Goal: Task Accomplishment & Management: Manage account settings

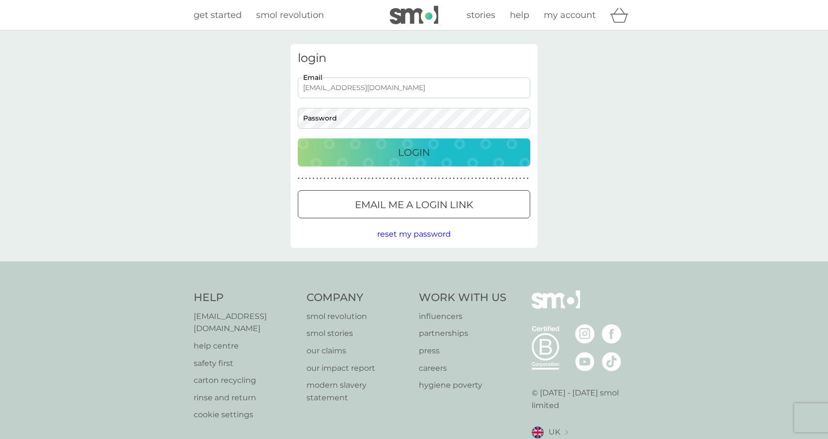
type input "[EMAIL_ADDRESS][DOMAIN_NAME]"
click at [298, 139] on button "Login" at bounding box center [414, 153] width 232 height 28
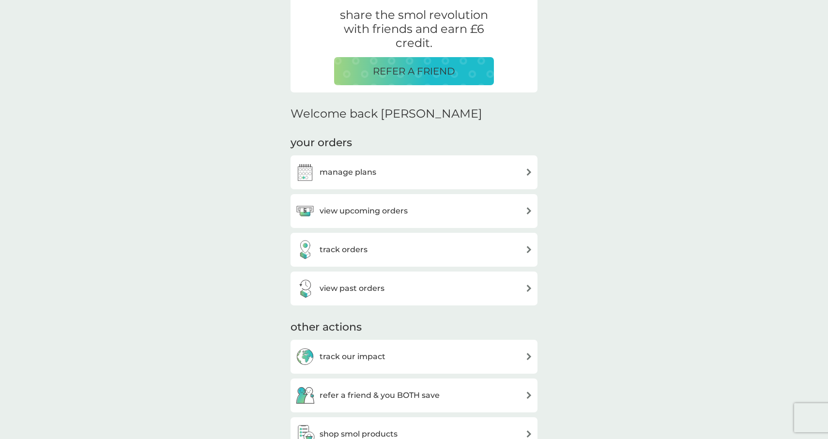
scroll to position [200, 0]
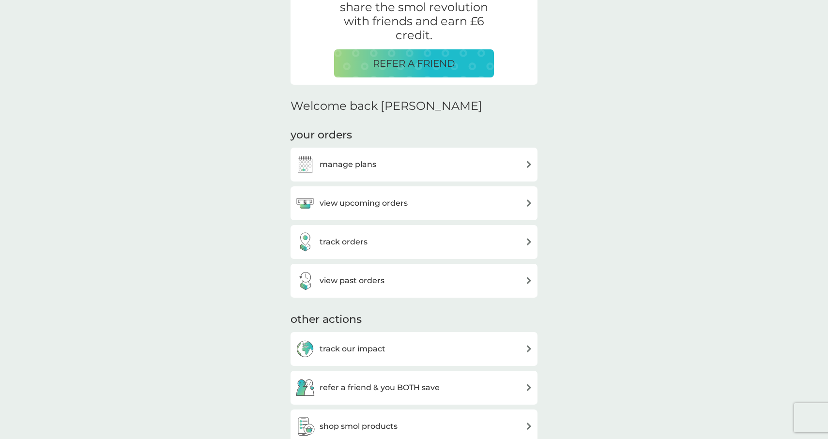
click at [502, 163] on div "manage plans" at bounding box center [413, 164] width 237 height 19
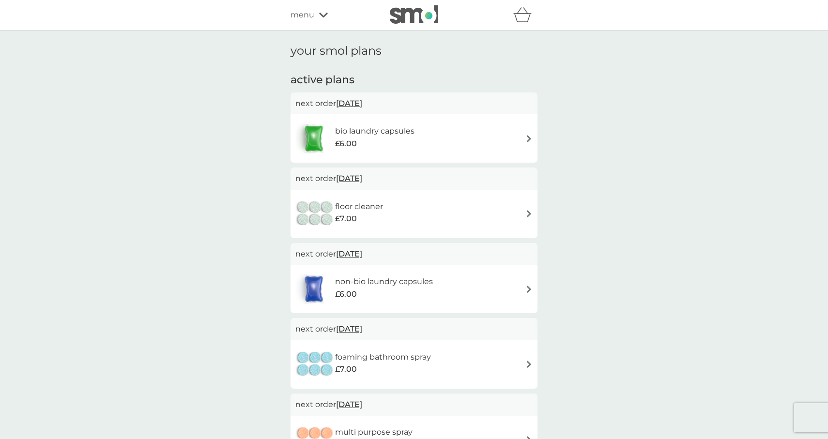
click at [505, 214] on div "floor cleaner £7.00" at bounding box center [413, 214] width 237 height 34
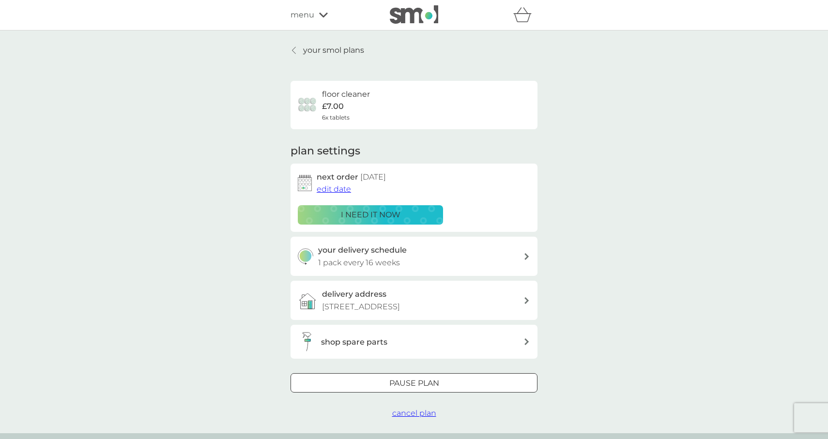
click at [414, 384] on div at bounding box center [414, 383] width 2 height 2
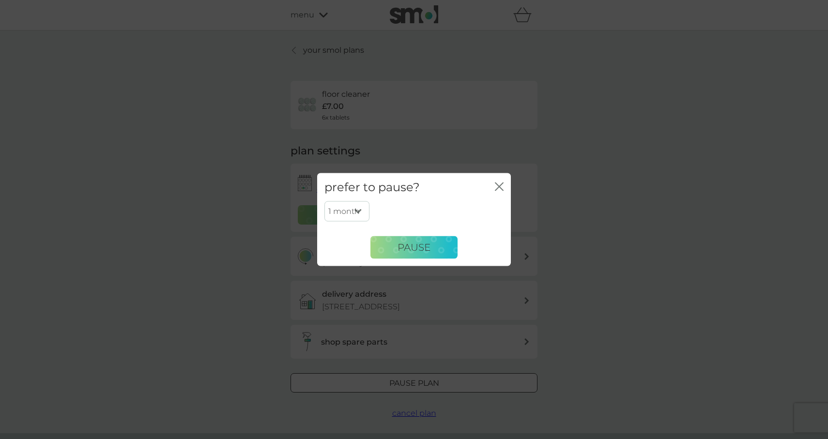
click at [496, 183] on icon "close" at bounding box center [499, 186] width 9 height 9
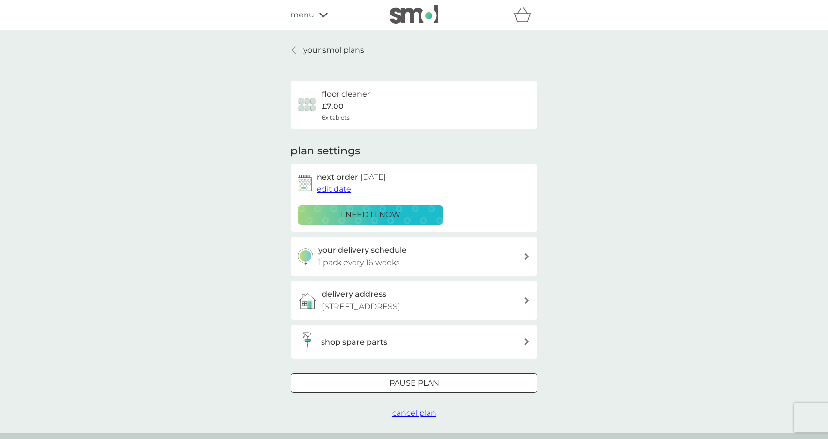
click at [414, 410] on span "cancel plan" at bounding box center [414, 413] width 44 height 9
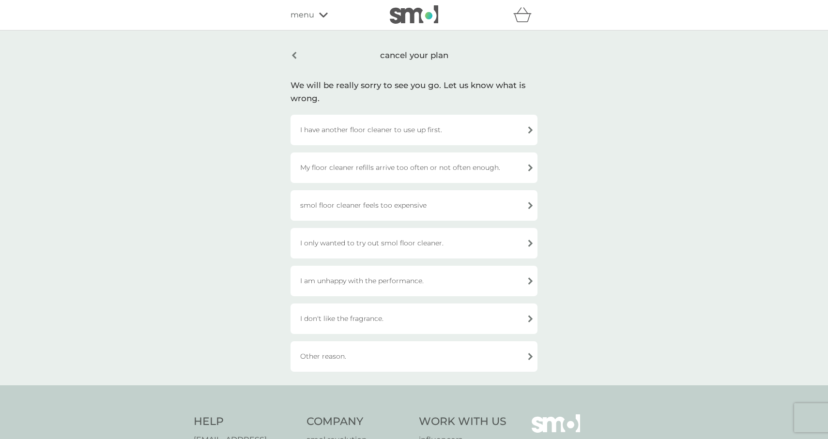
click at [402, 245] on div "I only wanted to try out smol floor cleaner." at bounding box center [414, 243] width 247 height 31
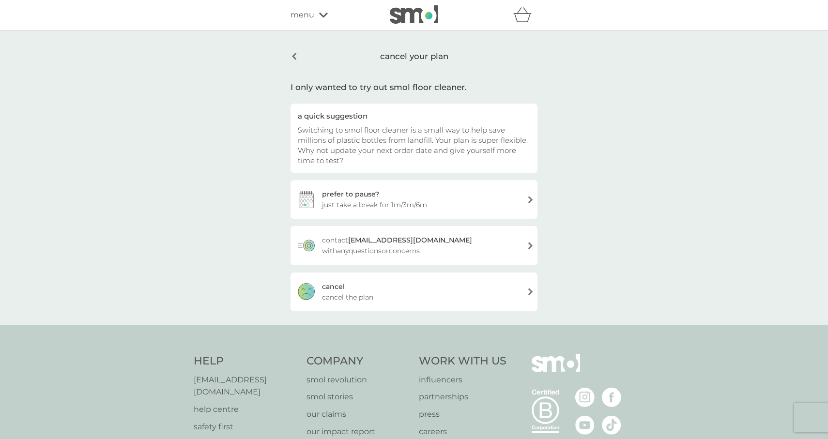
click at [393, 286] on div "cancel cancel the plan" at bounding box center [414, 292] width 247 height 39
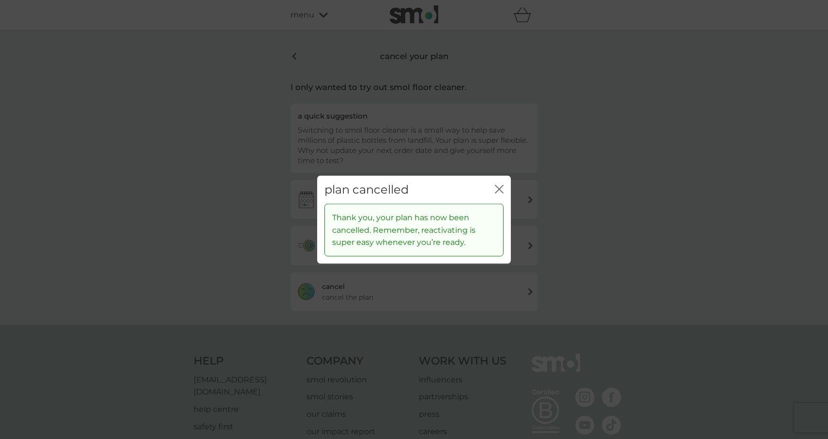
click at [500, 188] on icon "close" at bounding box center [501, 189] width 4 height 8
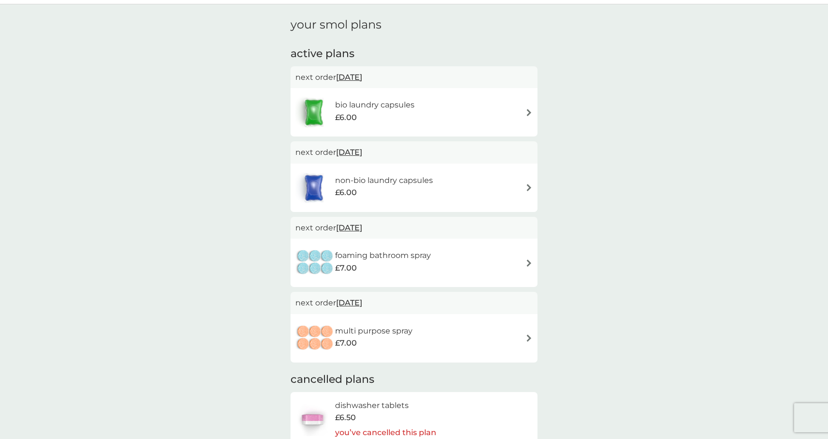
scroll to position [36, 0]
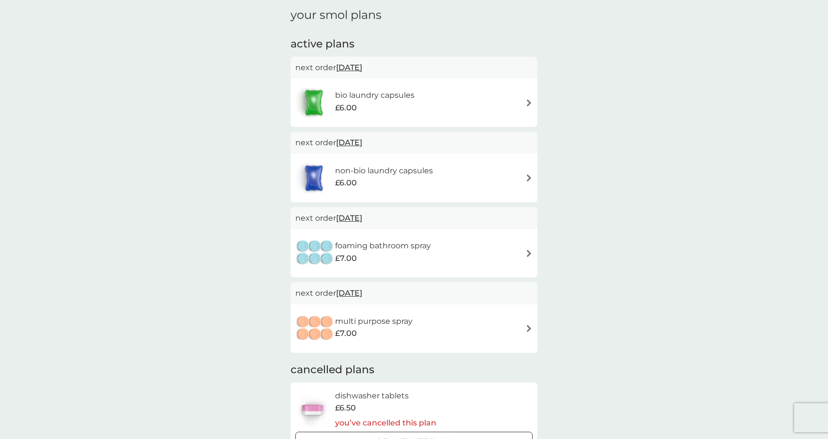
click at [459, 249] on div "foaming bathroom spray £7.00" at bounding box center [413, 253] width 237 height 34
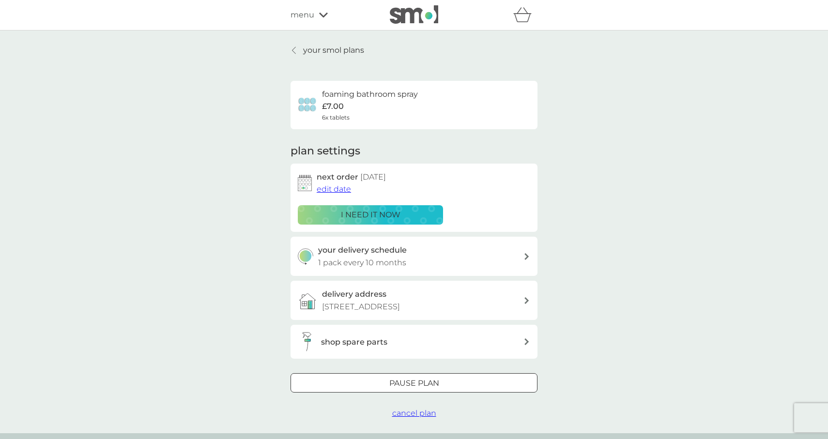
click at [421, 411] on span "cancel plan" at bounding box center [414, 413] width 44 height 9
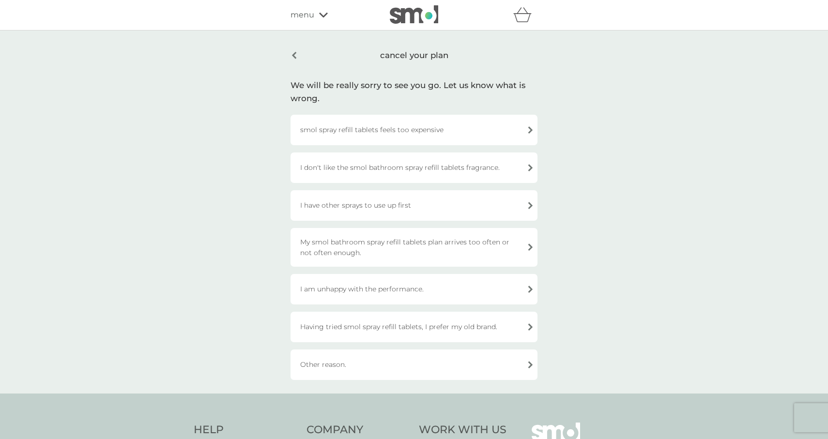
click at [394, 359] on div "Other reason." at bounding box center [414, 365] width 247 height 31
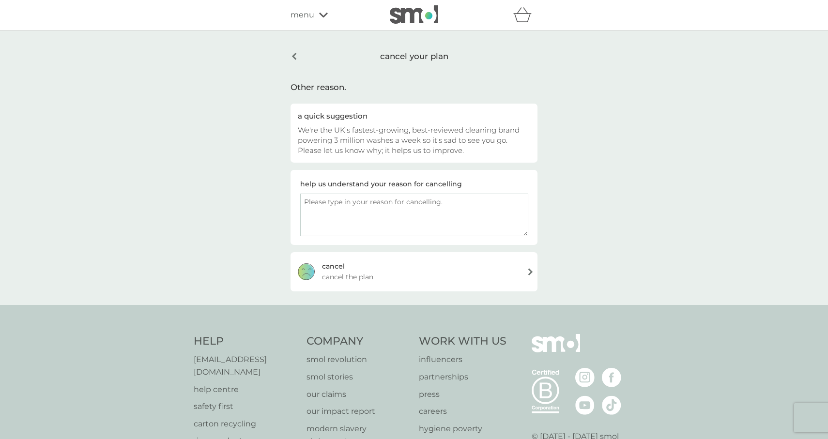
click at [396, 275] on div "cancel cancel the plan" at bounding box center [414, 271] width 247 height 39
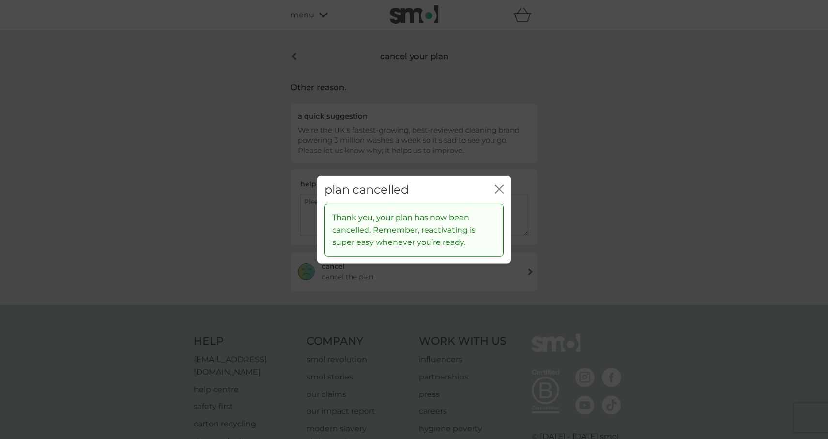
click at [497, 191] on icon "close" at bounding box center [497, 189] width 4 height 8
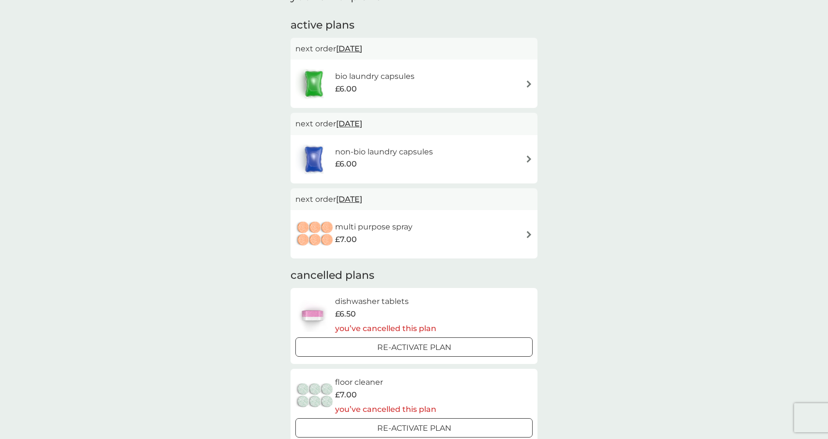
scroll to position [55, 0]
click at [437, 247] on div "multi purpose spray £7.00" at bounding box center [413, 234] width 237 height 34
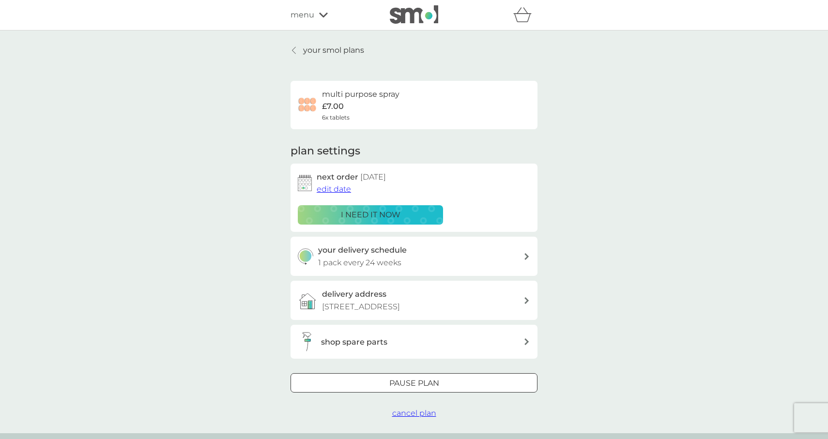
click at [411, 413] on span "cancel plan" at bounding box center [414, 413] width 44 height 9
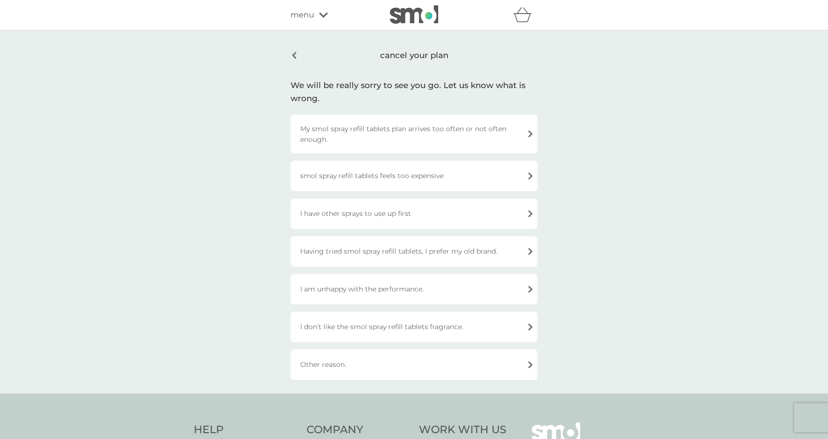
click at [406, 218] on div "I have other sprays to use up first" at bounding box center [414, 214] width 247 height 31
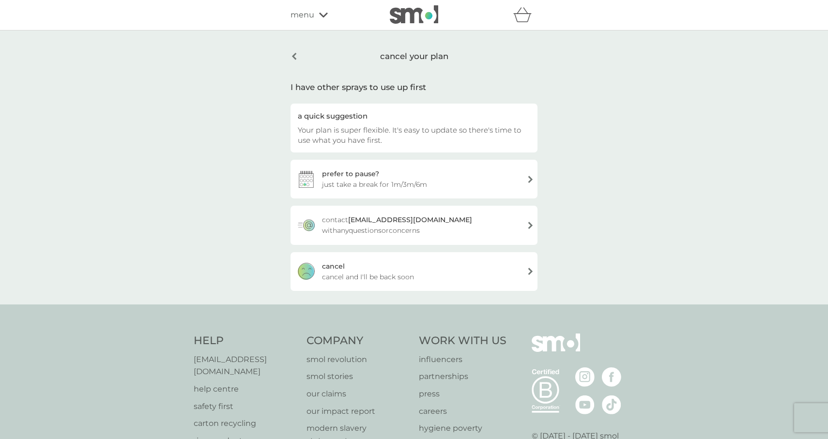
click at [401, 275] on span "cancel and I'll be back soon" at bounding box center [368, 277] width 92 height 11
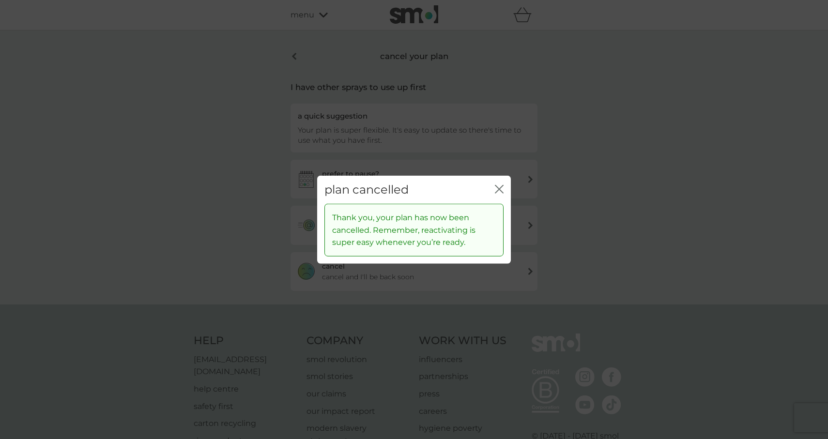
click at [501, 183] on div "plan cancelled close" at bounding box center [414, 189] width 194 height 29
click at [500, 193] on icon "close" at bounding box center [499, 189] width 9 height 9
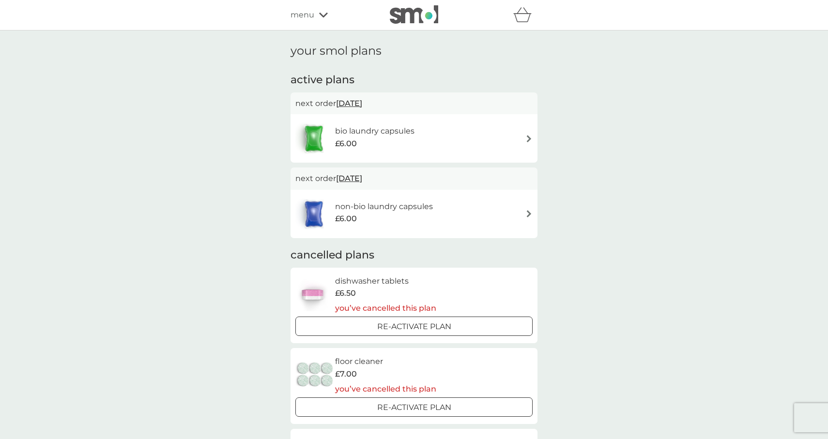
click at [427, 206] on h6 "non-bio laundry capsules" at bounding box center [384, 207] width 98 height 13
